Goal: Transaction & Acquisition: Purchase product/service

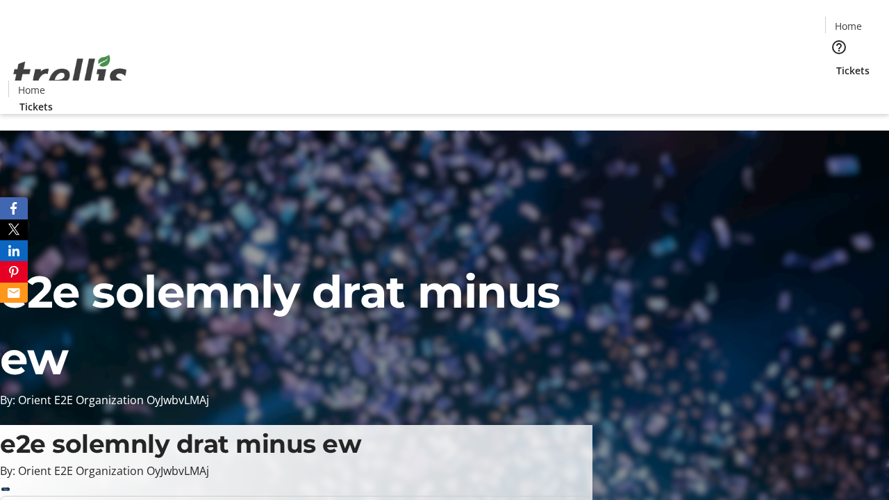
click at [836, 63] on span "Tickets" at bounding box center [852, 70] width 33 height 15
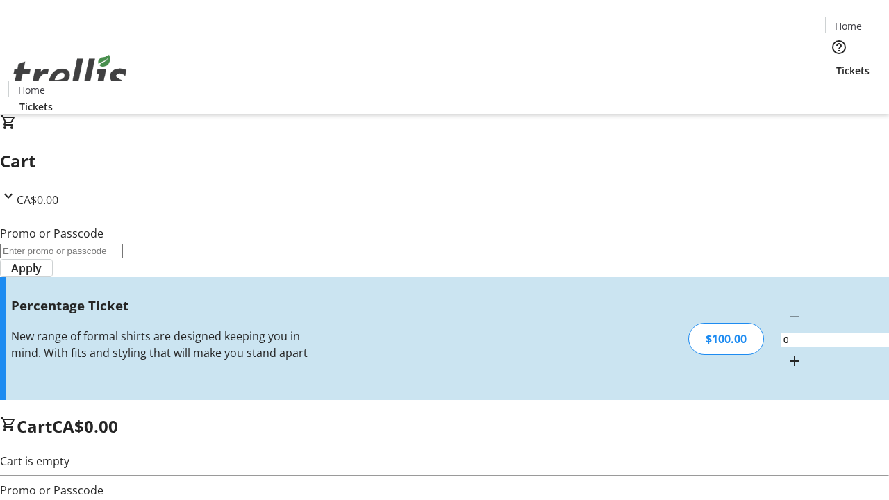
click at [786, 353] on mat-icon "Increment by one" at bounding box center [794, 361] width 17 height 17
type input "1"
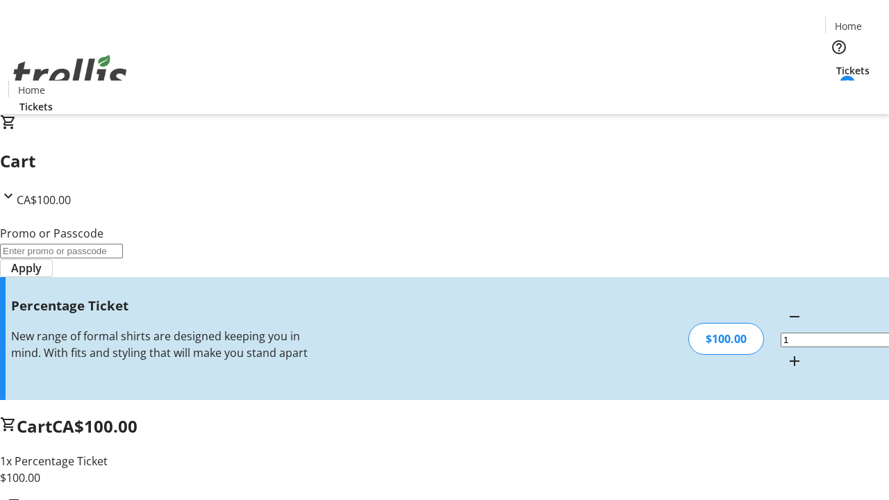
type input "BAR"
